Goal: Information Seeking & Learning: Check status

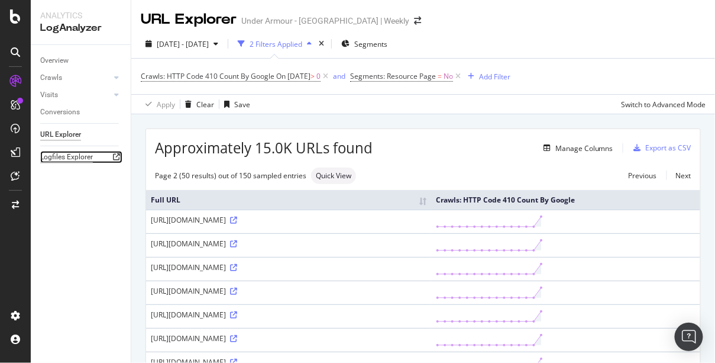
click at [60, 157] on div "Logfiles Explorer" at bounding box center [66, 157] width 53 height 12
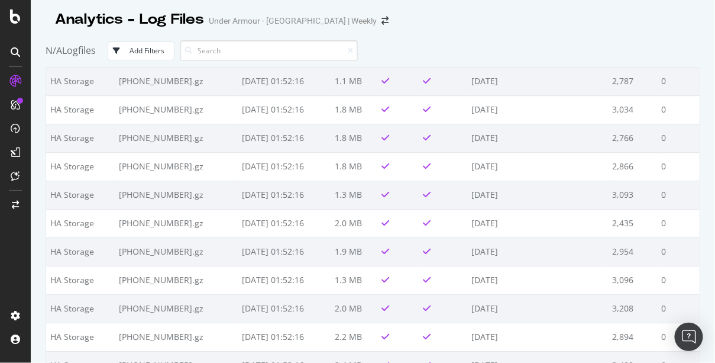
scroll to position [1024, 0]
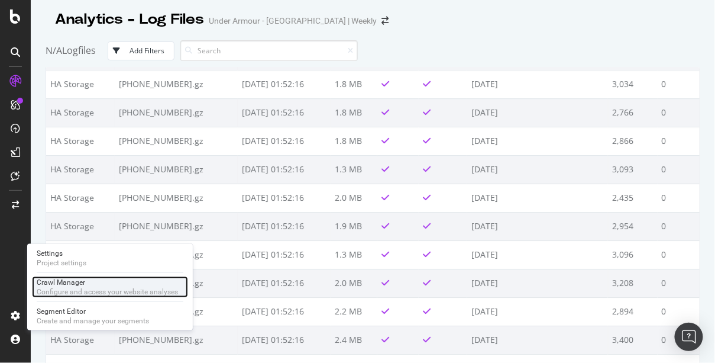
click at [67, 285] on div "Crawl Manager" at bounding box center [107, 281] width 141 height 9
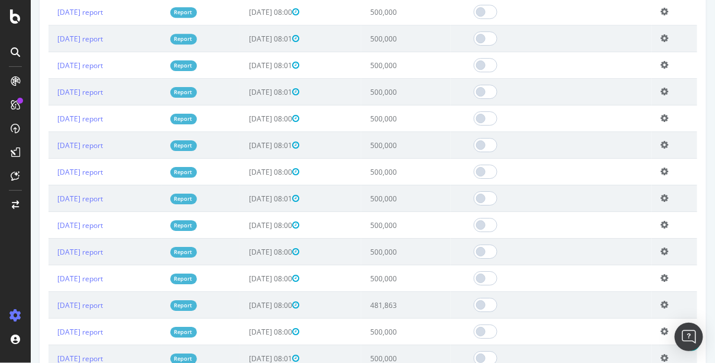
scroll to position [1009, 0]
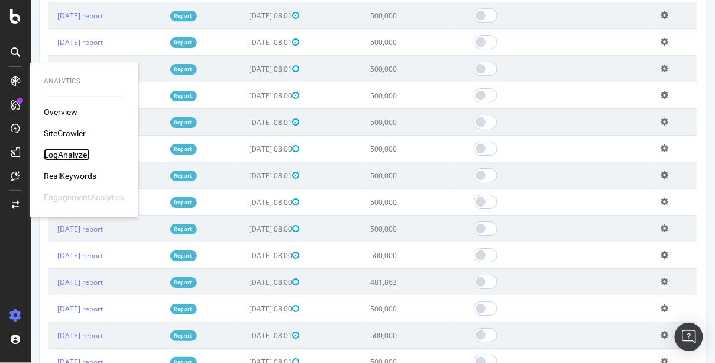
click at [64, 155] on div "LogAnalyzer" at bounding box center [67, 154] width 46 height 12
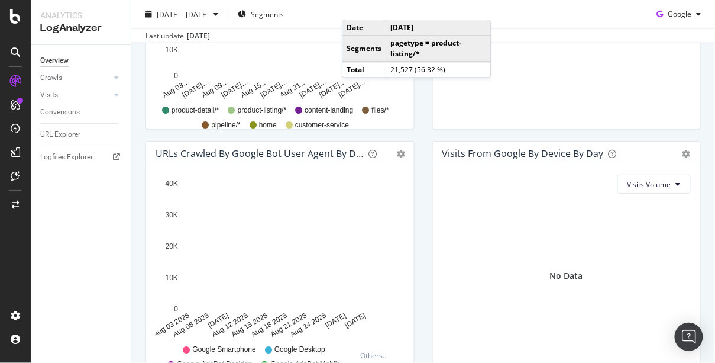
scroll to position [633, 0]
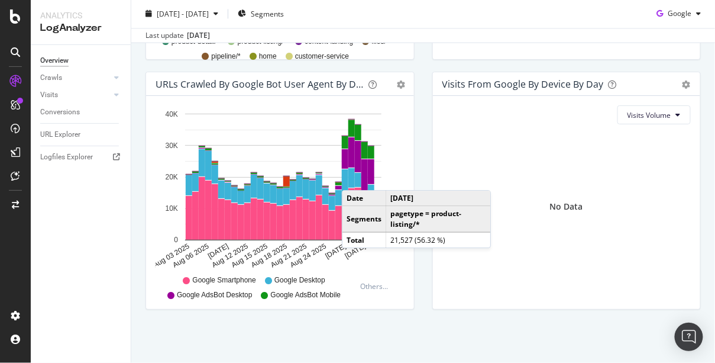
click at [184, 280] on icon at bounding box center [186, 280] width 7 height 7
click at [398, 124] on icon "[DATE] [DATE] [DATE] [DATE] [DATE] [DATE] [DATE] [DATE] [DATE] [DATE] 0 10K 20K…" at bounding box center [279, 187] width 246 height 164
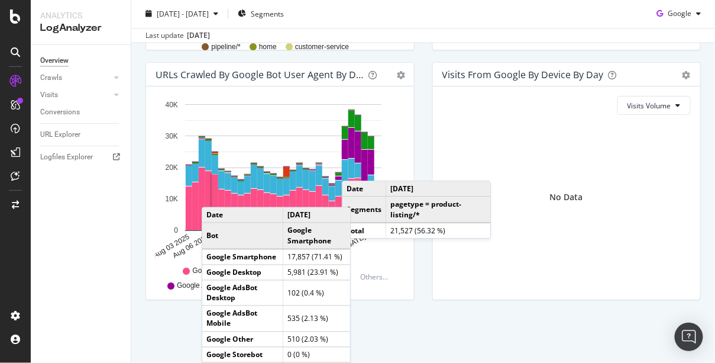
click at [214, 205] on rect "A chart." at bounding box center [215, 203] width 7 height 56
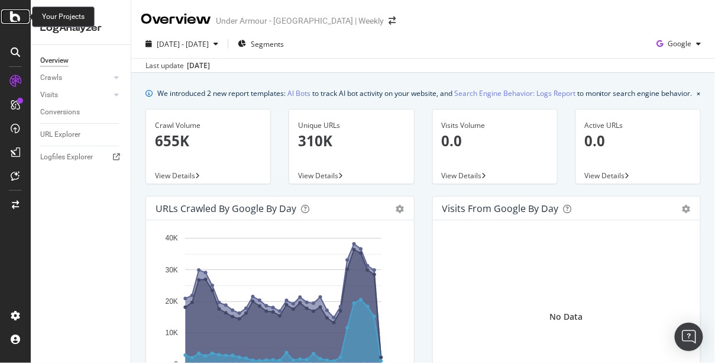
click at [11, 14] on icon at bounding box center [15, 16] width 11 height 14
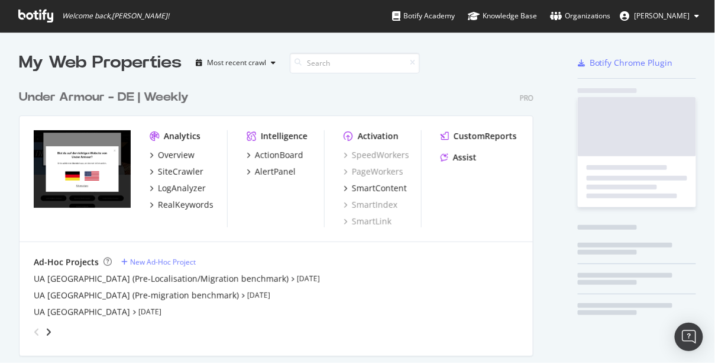
scroll to position [356, 701]
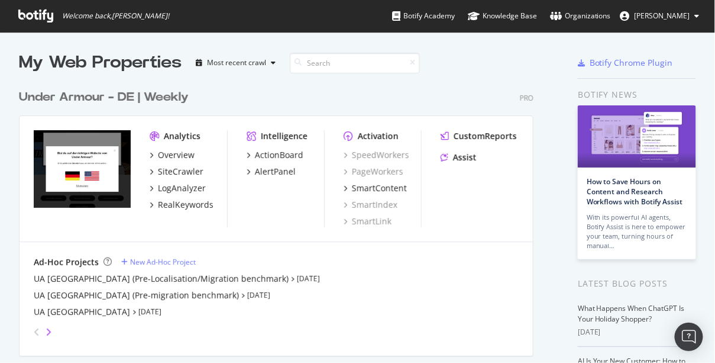
click at [47, 327] on icon "angle-right" at bounding box center [49, 331] width 6 height 9
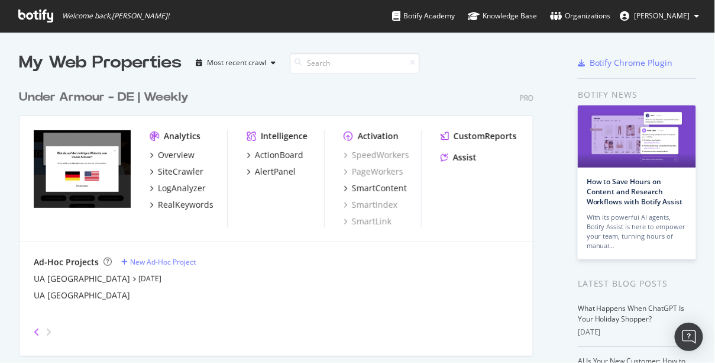
click at [36, 330] on icon "angle-left" at bounding box center [37, 331] width 6 height 9
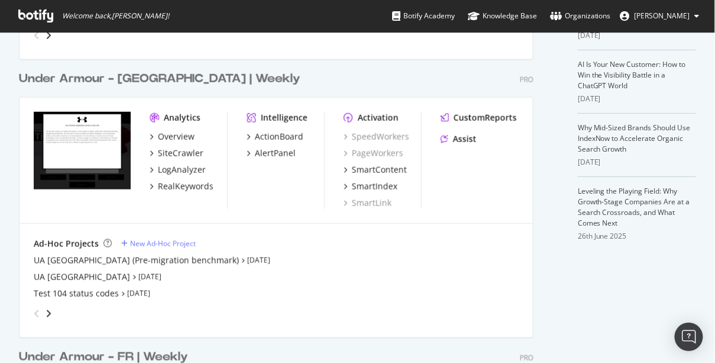
scroll to position [295, 0]
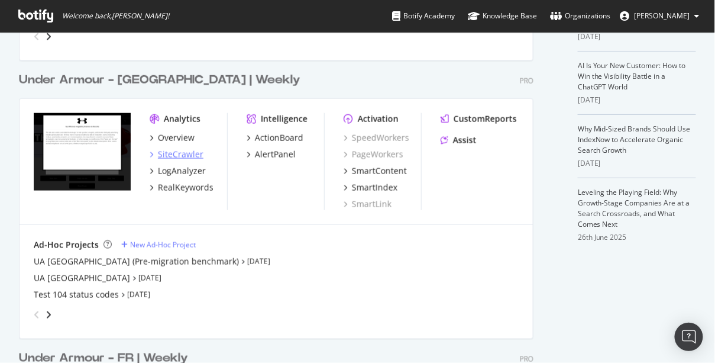
click at [186, 154] on div "SiteCrawler" at bounding box center [181, 154] width 46 height 12
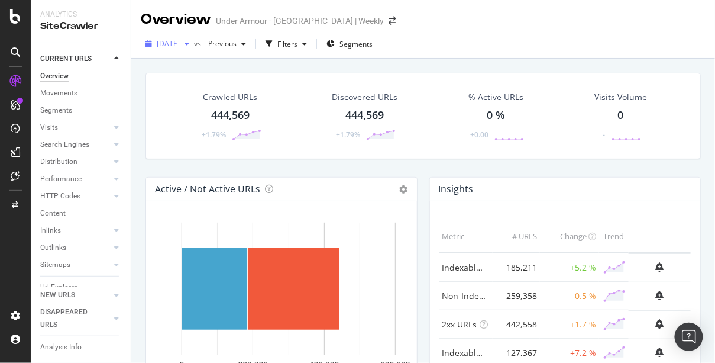
click at [180, 44] on span "[DATE]" at bounding box center [168, 43] width 23 height 10
click at [121, 18] on div "Analytics SiteCrawler" at bounding box center [81, 21] width 100 height 43
click at [21, 19] on div at bounding box center [15, 16] width 28 height 14
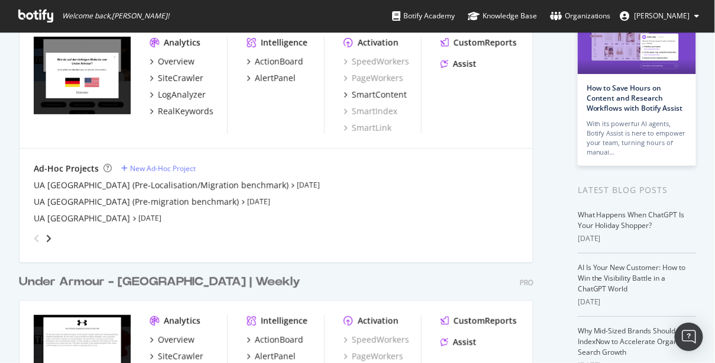
scroll to position [95, 0]
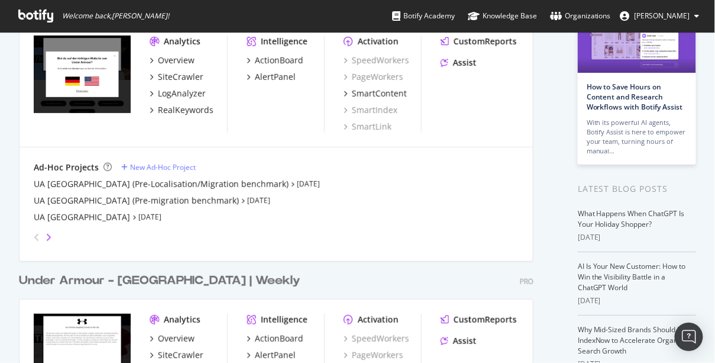
click at [47, 235] on icon "angle-right" at bounding box center [49, 236] width 6 height 9
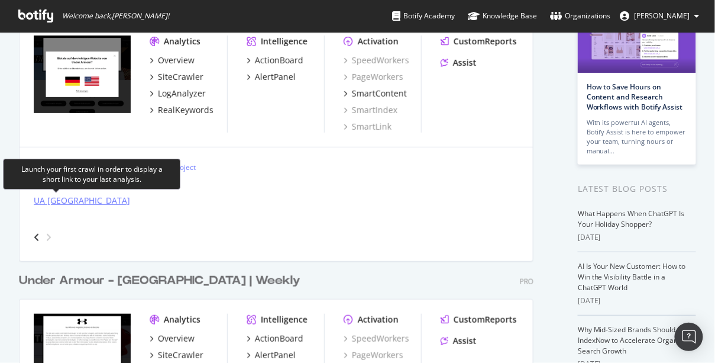
click at [59, 201] on div "UA [GEOGRAPHIC_DATA]" at bounding box center [82, 201] width 96 height 12
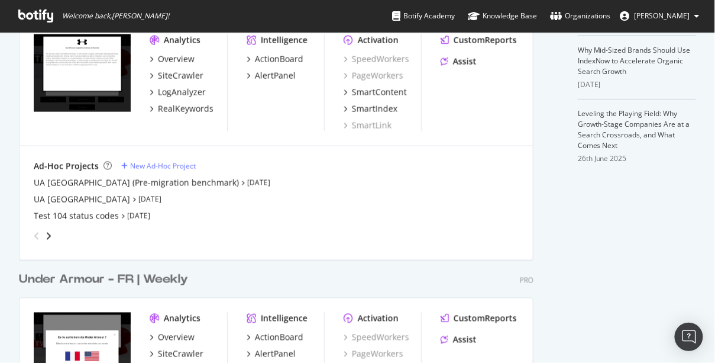
scroll to position [374, 0]
click at [49, 232] on icon "angle-right" at bounding box center [49, 235] width 6 height 9
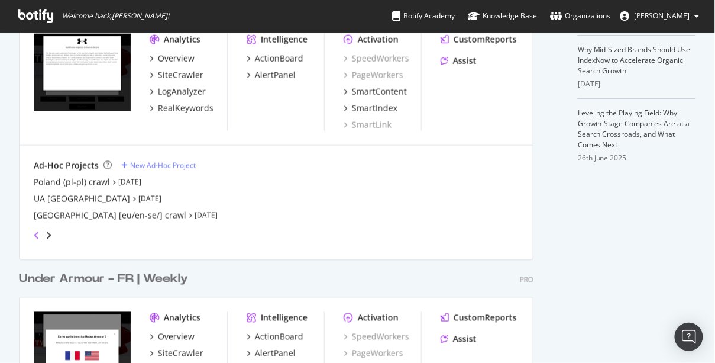
click at [35, 232] on icon "angle-left" at bounding box center [37, 235] width 6 height 9
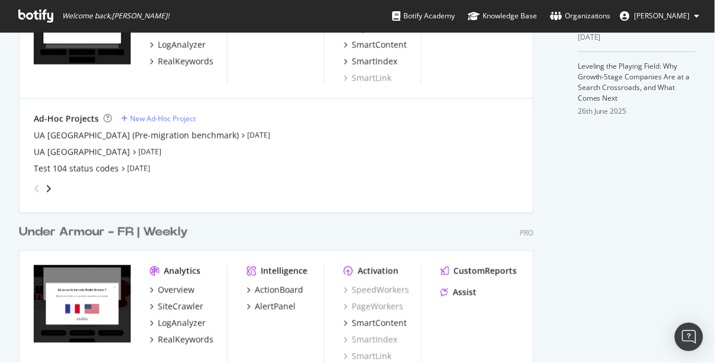
scroll to position [564, 0]
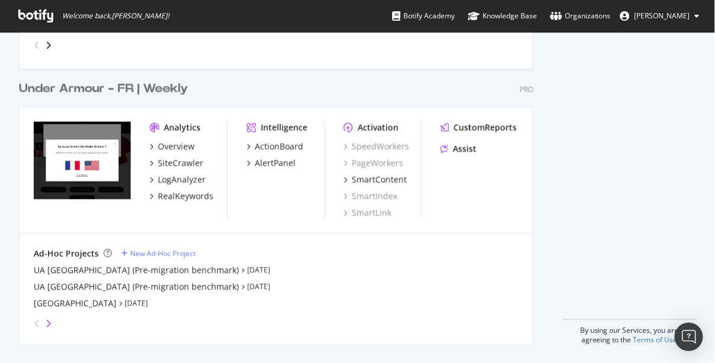
click at [48, 322] on icon "angle-right" at bounding box center [49, 323] width 6 height 9
click at [156, 90] on div "Under Armour - FR | Weekly" at bounding box center [103, 88] width 169 height 17
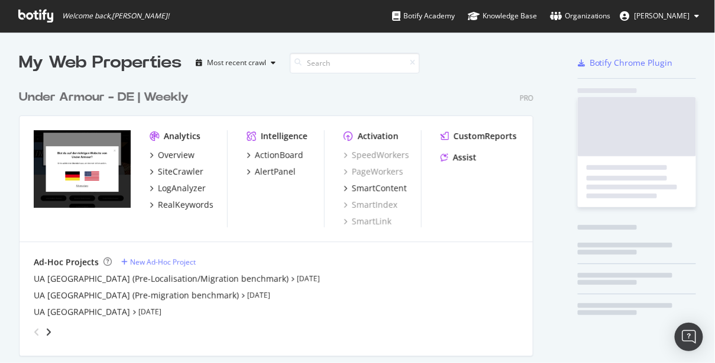
scroll to position [356, 701]
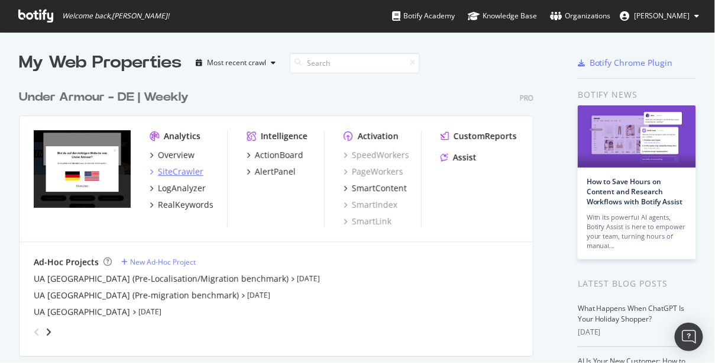
click at [185, 172] on div "SiteCrawler" at bounding box center [181, 172] width 46 height 12
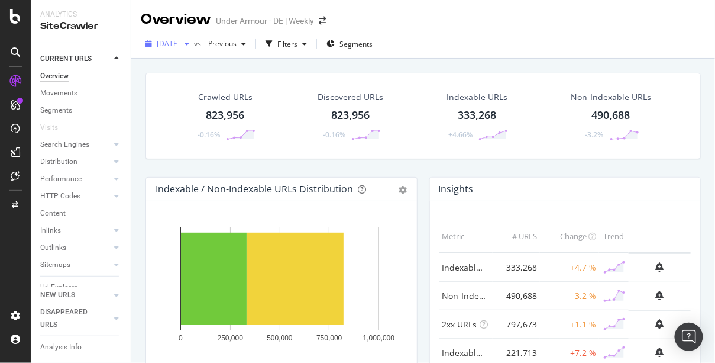
click at [180, 43] on span "[DATE]" at bounding box center [168, 43] width 23 height 10
click at [18, 17] on icon at bounding box center [15, 16] width 11 height 14
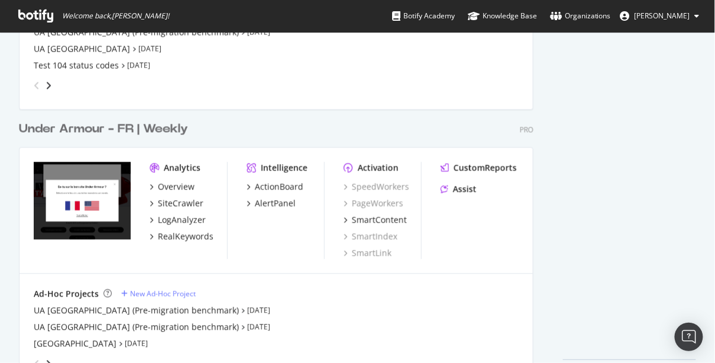
scroll to position [537, 0]
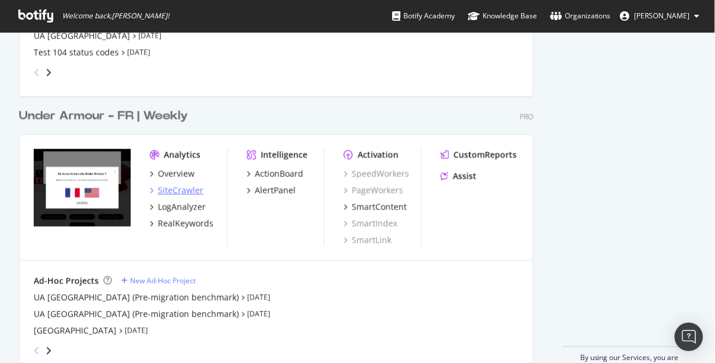
click at [185, 190] on div "SiteCrawler" at bounding box center [181, 191] width 46 height 12
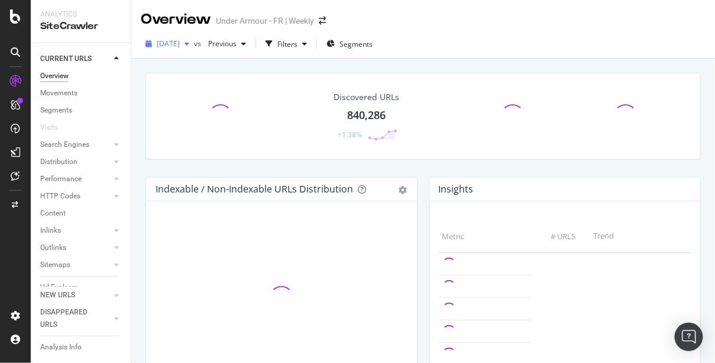
click at [180, 46] on span "[DATE]" at bounding box center [168, 43] width 23 height 10
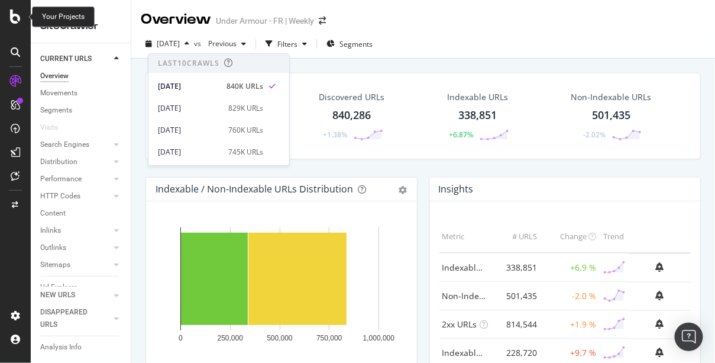
click at [8, 18] on div at bounding box center [15, 16] width 28 height 14
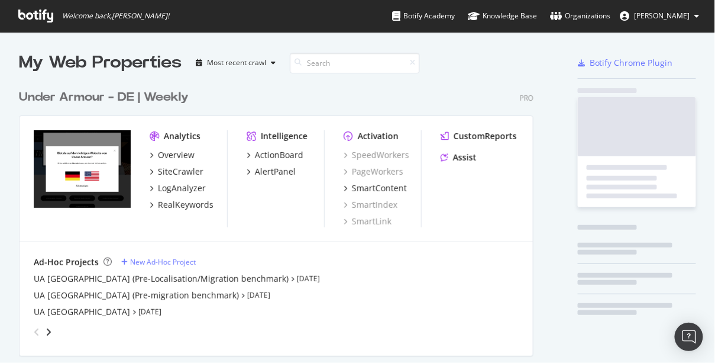
scroll to position [356, 701]
